Goal: Check status: Check status

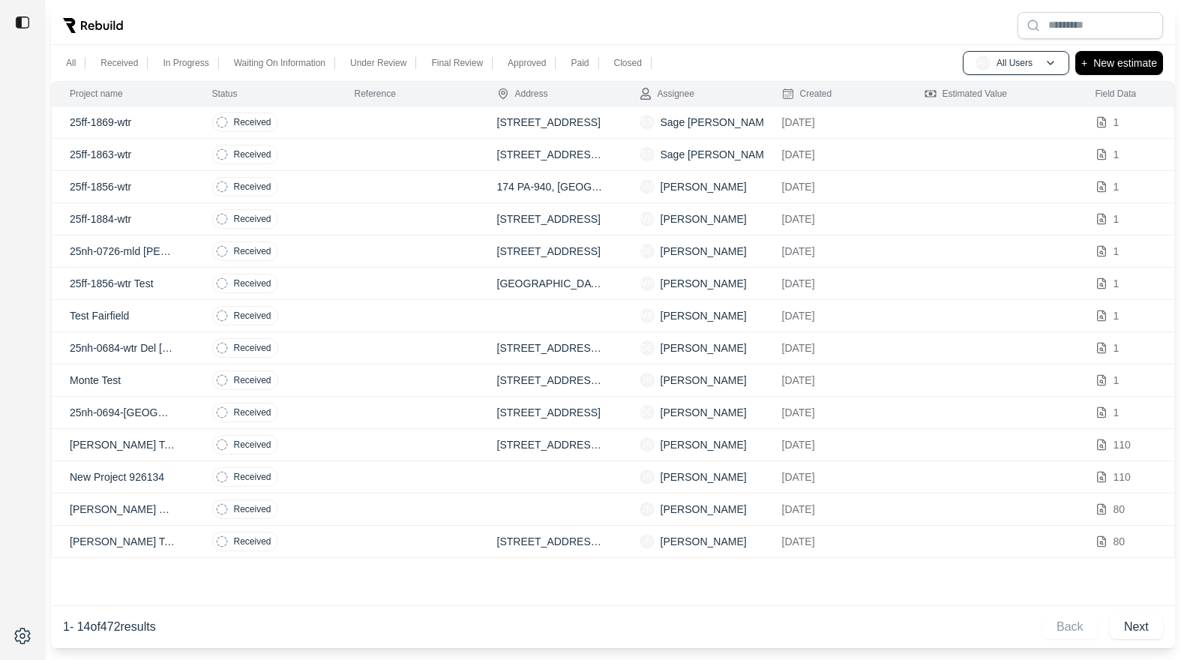
click at [341, 129] on td at bounding box center [408, 122] width 142 height 32
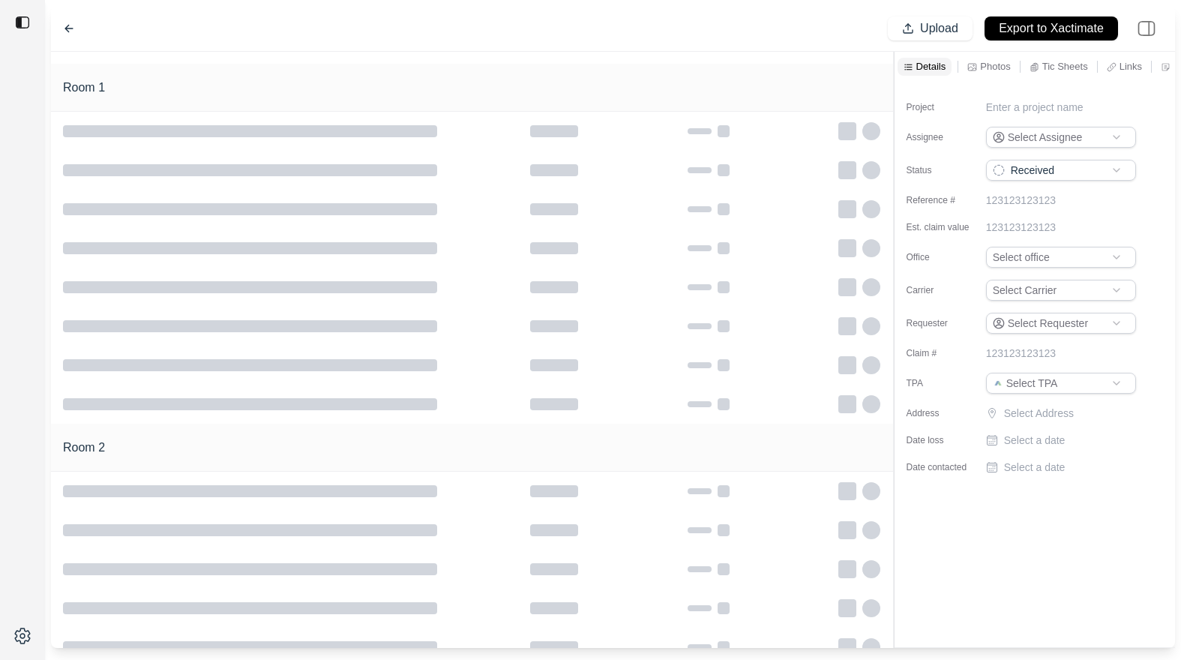
click at [71, 31] on icon at bounding box center [69, 28] width 12 height 12
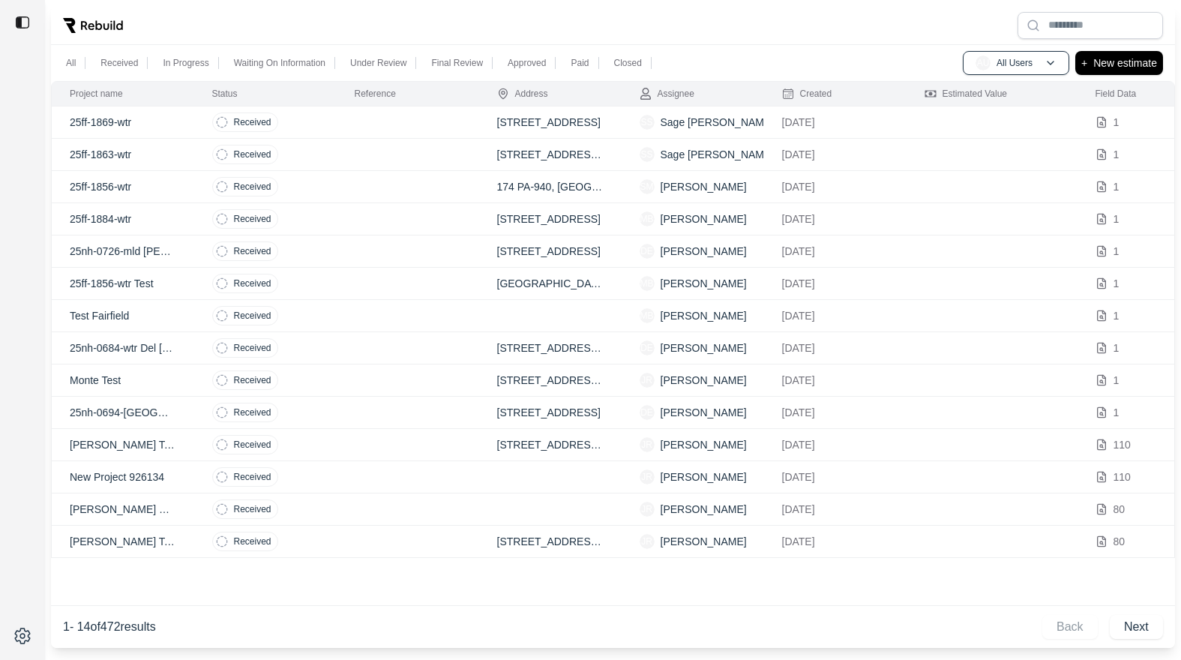
click at [363, 379] on td at bounding box center [408, 380] width 142 height 32
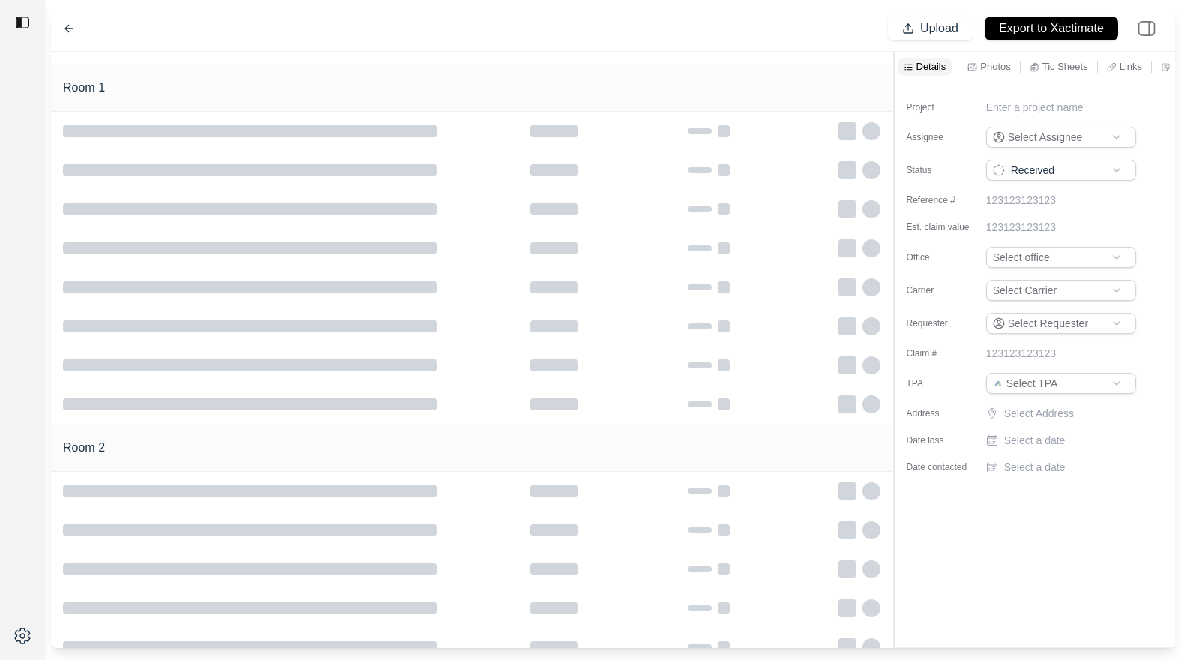
click at [70, 26] on icon at bounding box center [69, 28] width 12 height 12
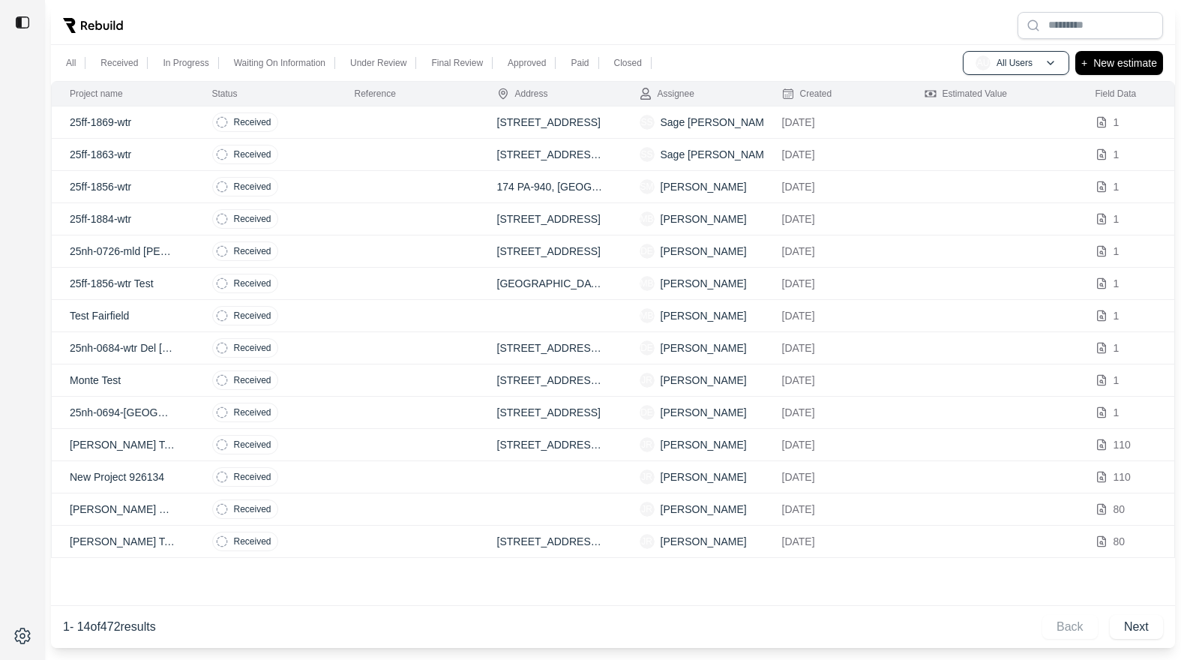
click at [376, 485] on td at bounding box center [408, 477] width 142 height 32
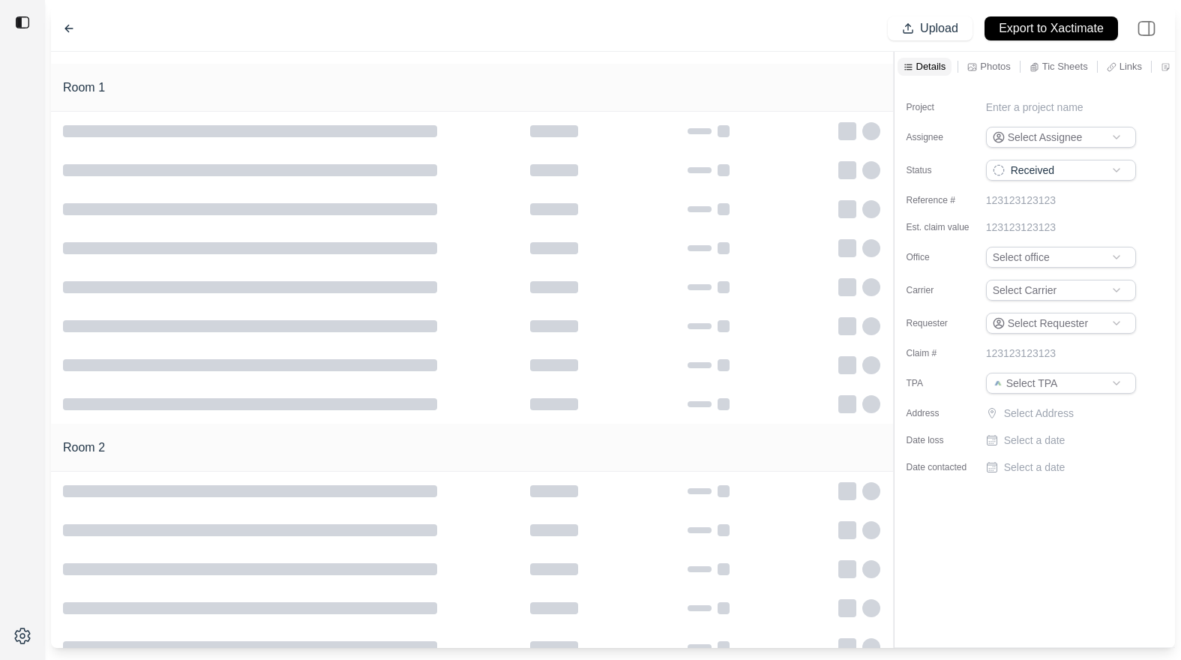
click at [70, 28] on icon at bounding box center [68, 28] width 7 height 7
